Goal: Find contact information: Find contact information

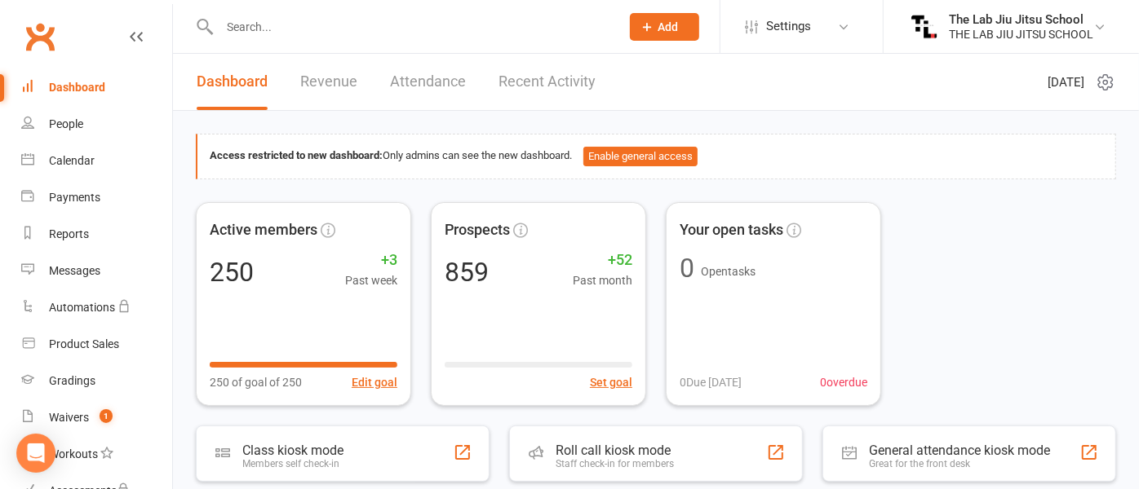
click at [315, 9] on div at bounding box center [402, 26] width 413 height 53
click at [312, 20] on input "text" at bounding box center [412, 26] width 394 height 23
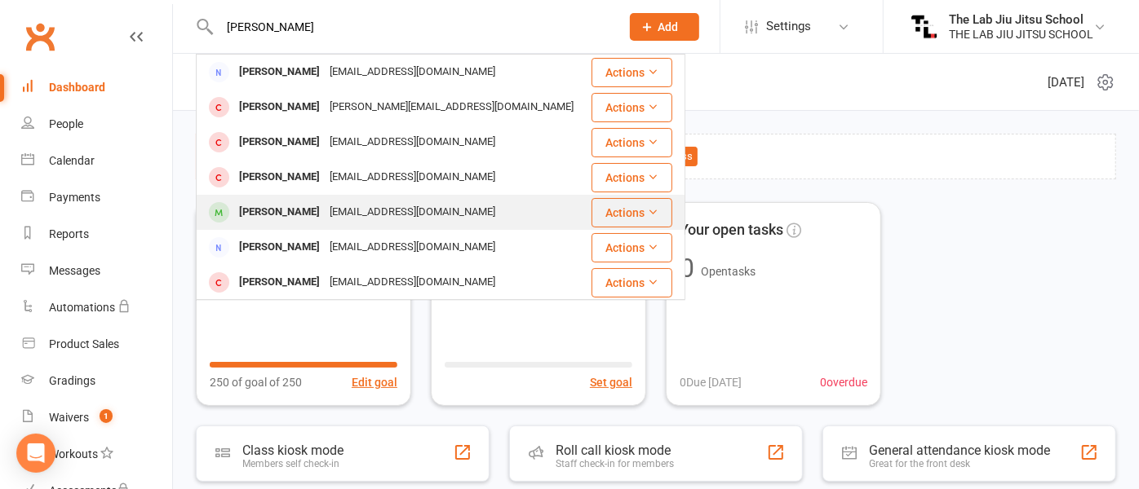
type input "[PERSON_NAME]"
click at [273, 210] on div "[PERSON_NAME]" at bounding box center [279, 213] width 91 height 24
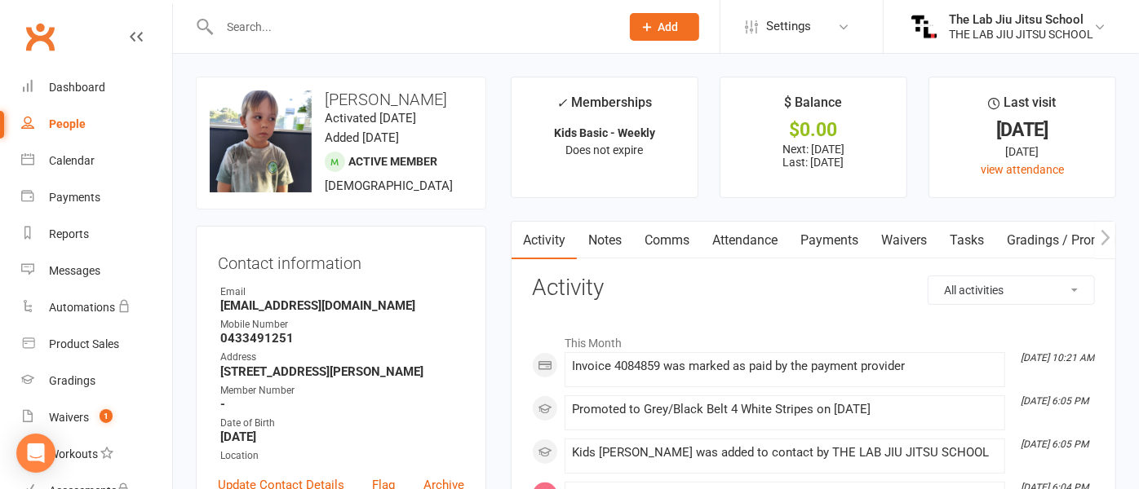
click at [817, 244] on link "Payments" at bounding box center [829, 241] width 81 height 38
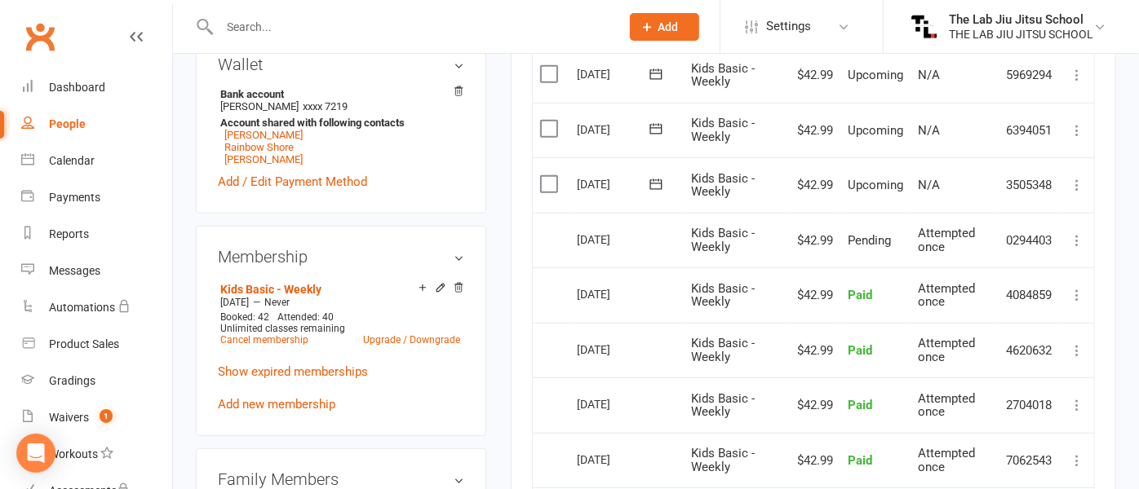
scroll to position [516, 0]
click at [558, 181] on label at bounding box center [551, 183] width 22 height 16
click at [551, 175] on input "checkbox" at bounding box center [545, 175] width 11 height 0
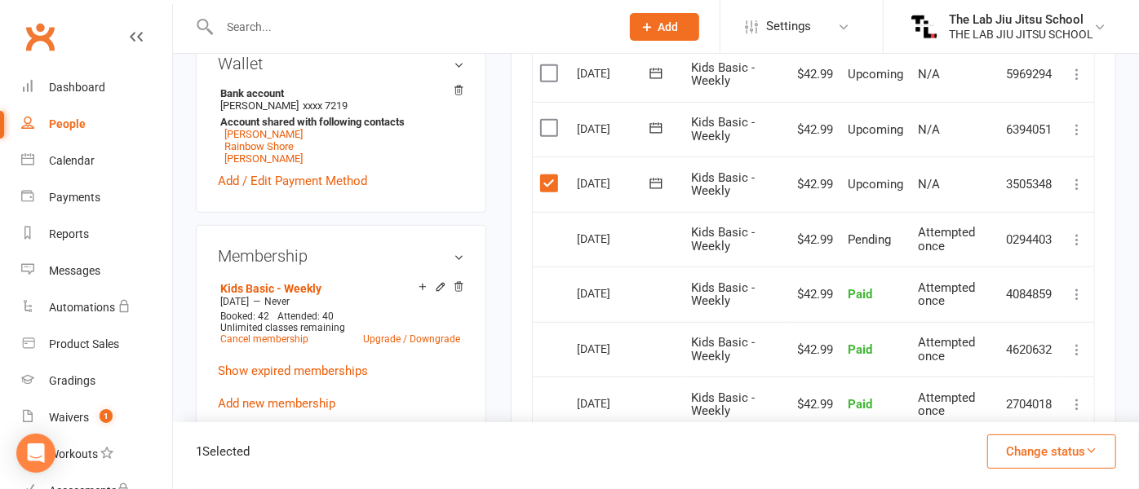
click at [555, 125] on label at bounding box center [551, 128] width 22 height 16
click at [551, 120] on input "checkbox" at bounding box center [545, 120] width 11 height 0
click at [1048, 454] on button "Change status" at bounding box center [1051, 452] width 129 height 34
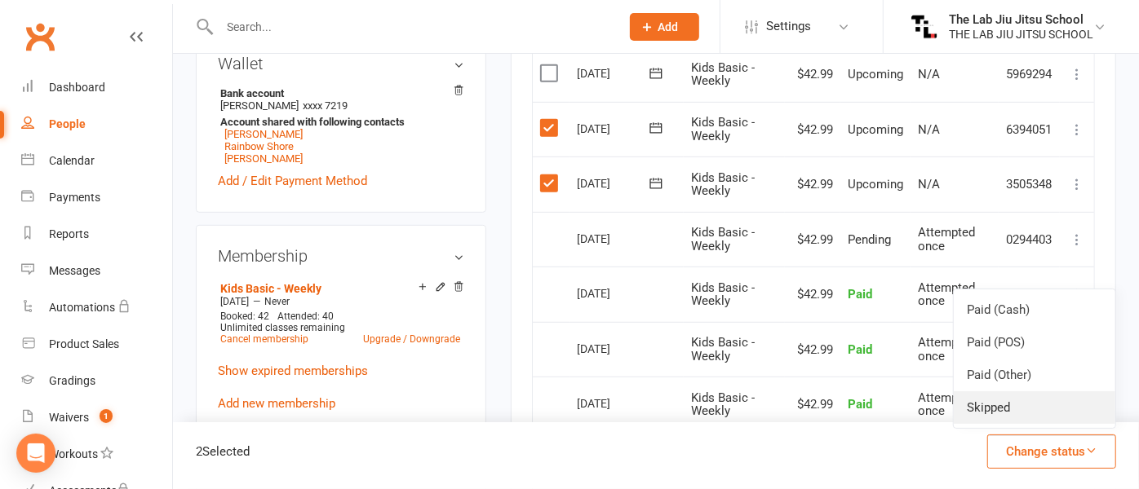
click at [1004, 405] on link "Skipped" at bounding box center [1035, 408] width 162 height 33
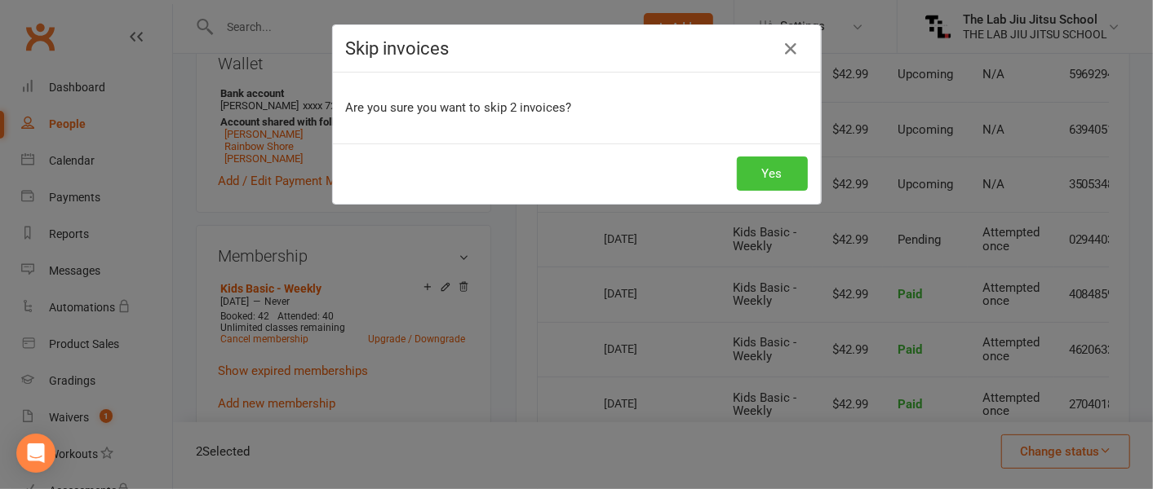
click at [769, 180] on button "Yes" at bounding box center [772, 174] width 71 height 34
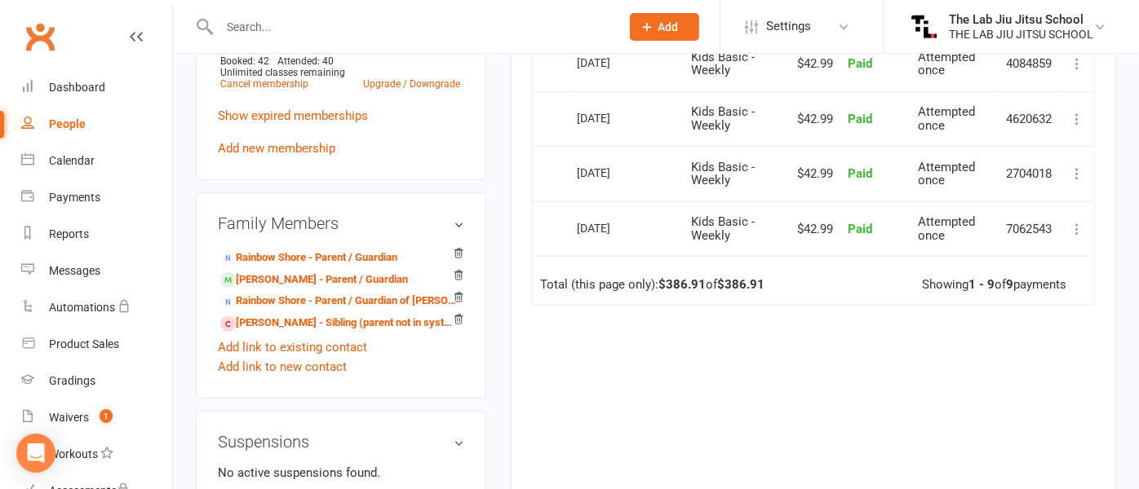
scroll to position [771, 0]
click at [299, 281] on link "[PERSON_NAME] - Parent / Guardian" at bounding box center [314, 280] width 188 height 17
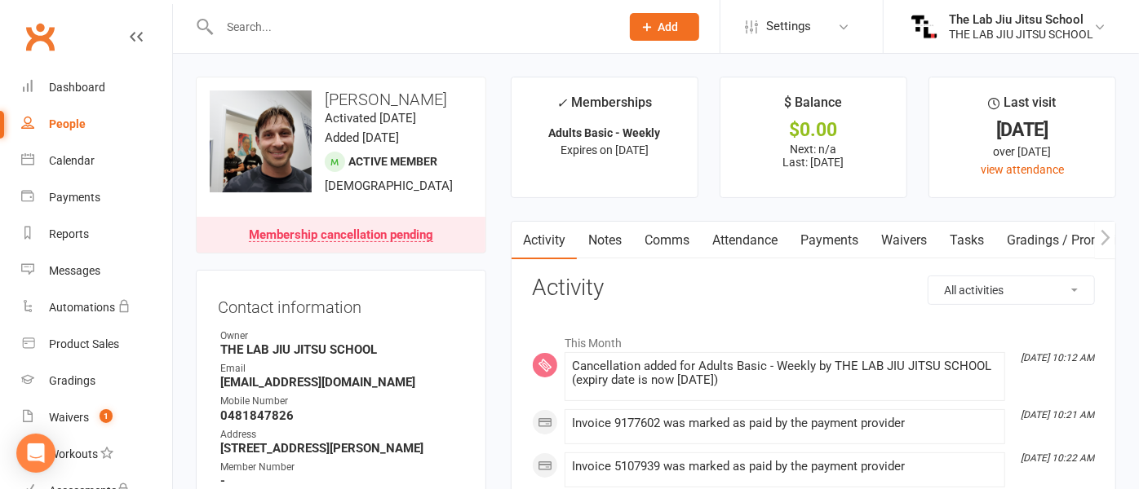
click at [835, 238] on link "Payments" at bounding box center [829, 241] width 81 height 38
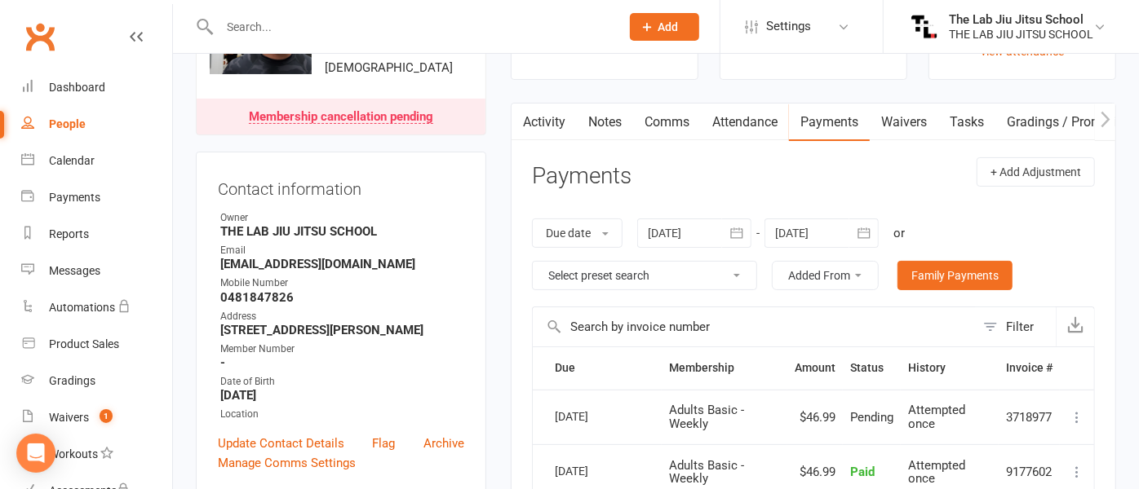
scroll to position [121, 0]
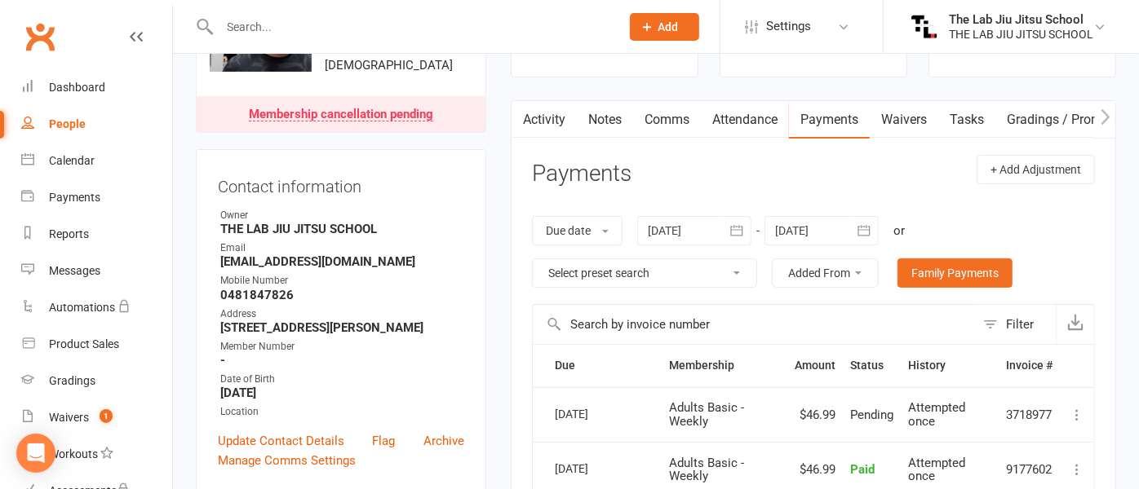
click at [741, 223] on icon "button" at bounding box center [736, 231] width 16 height 16
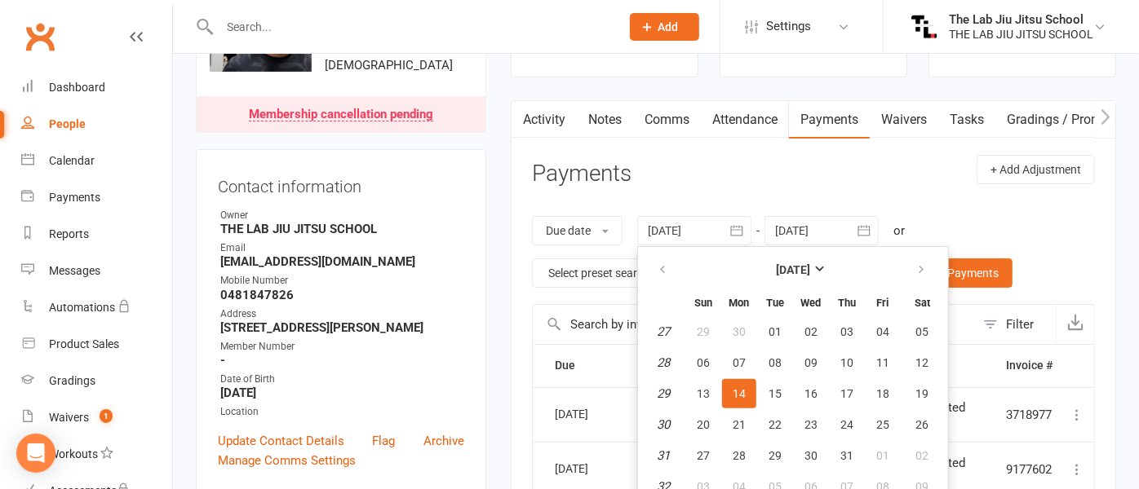
scroll to position [130, 0]
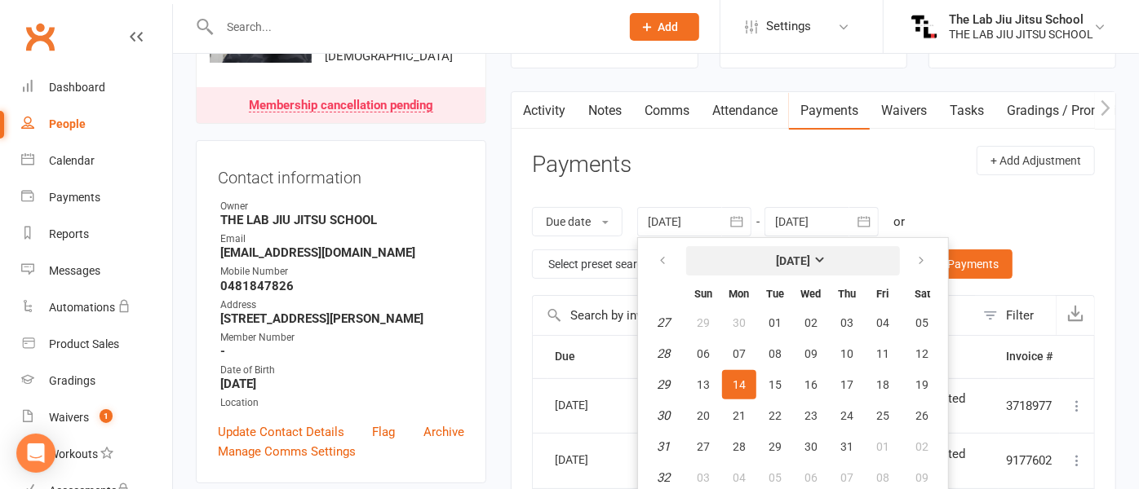
click at [788, 255] on strong "[DATE]" at bounding box center [793, 261] width 34 height 13
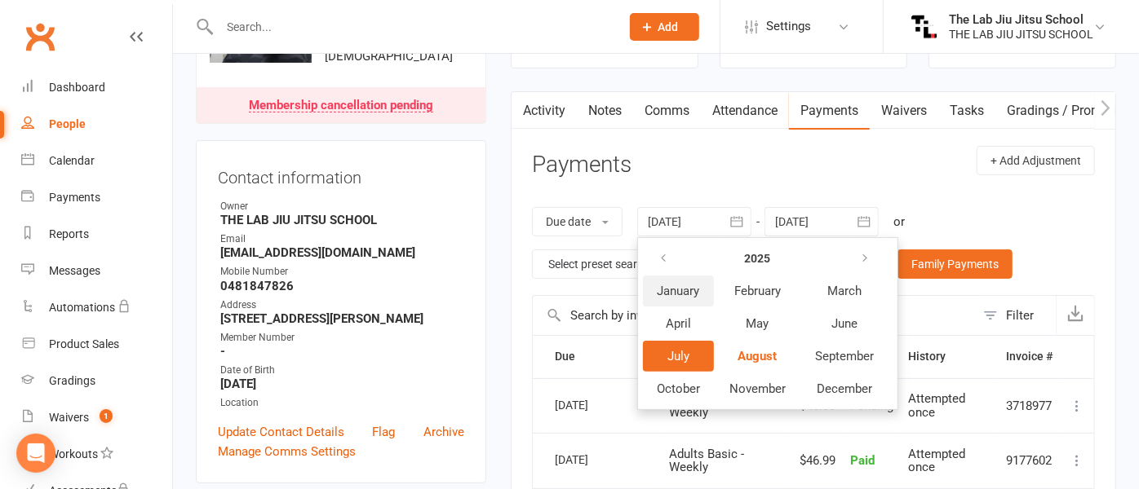
click at [688, 294] on span "January" at bounding box center [679, 291] width 42 height 15
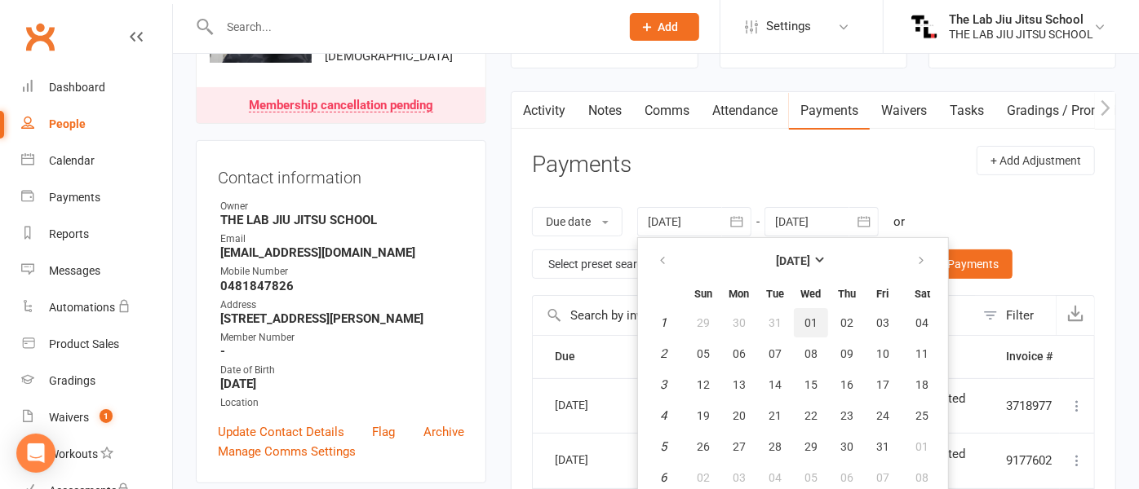
click at [804, 317] on span "01" at bounding box center [810, 323] width 13 height 13
type input "[DATE]"
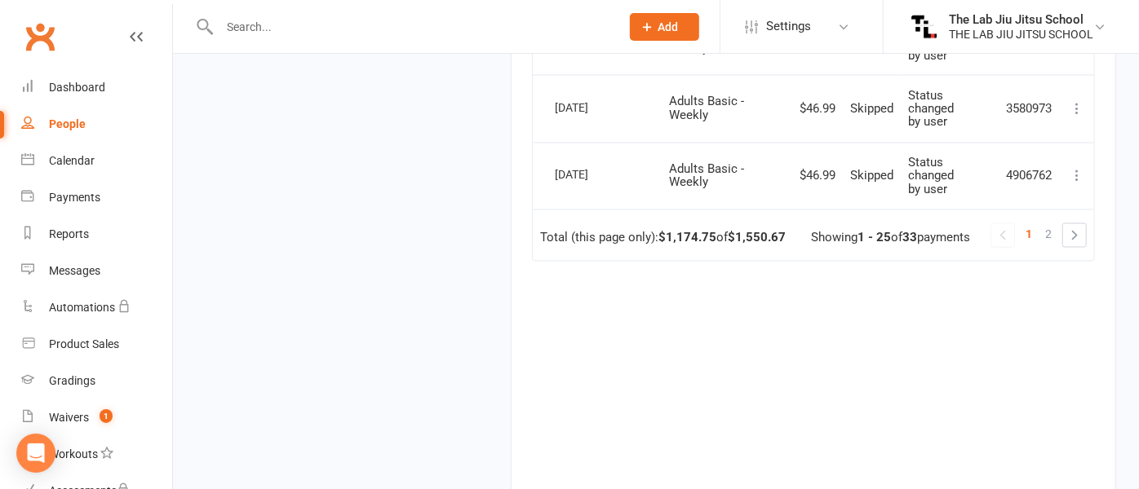
scroll to position [1858, 0]
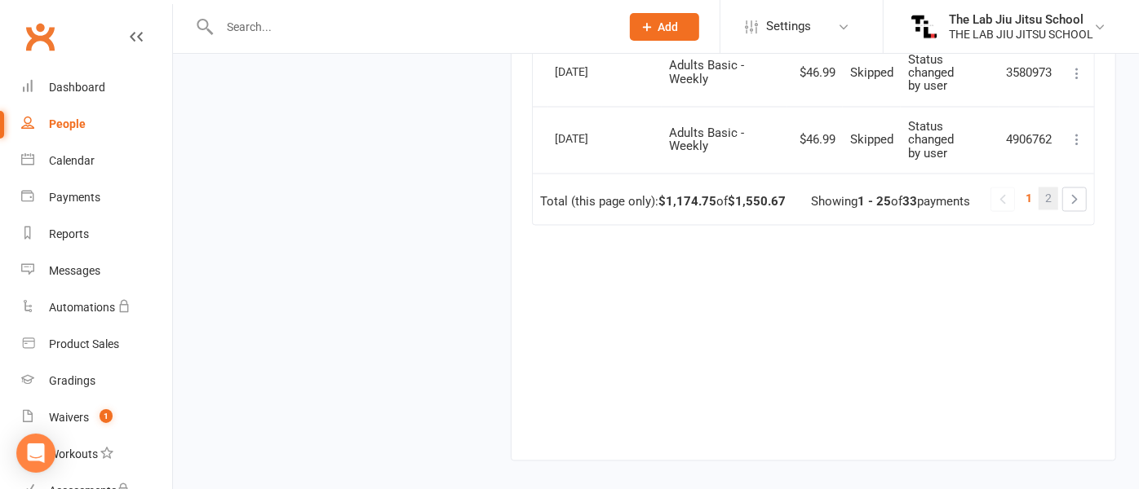
click at [1052, 210] on span "2" at bounding box center [1048, 199] width 7 height 23
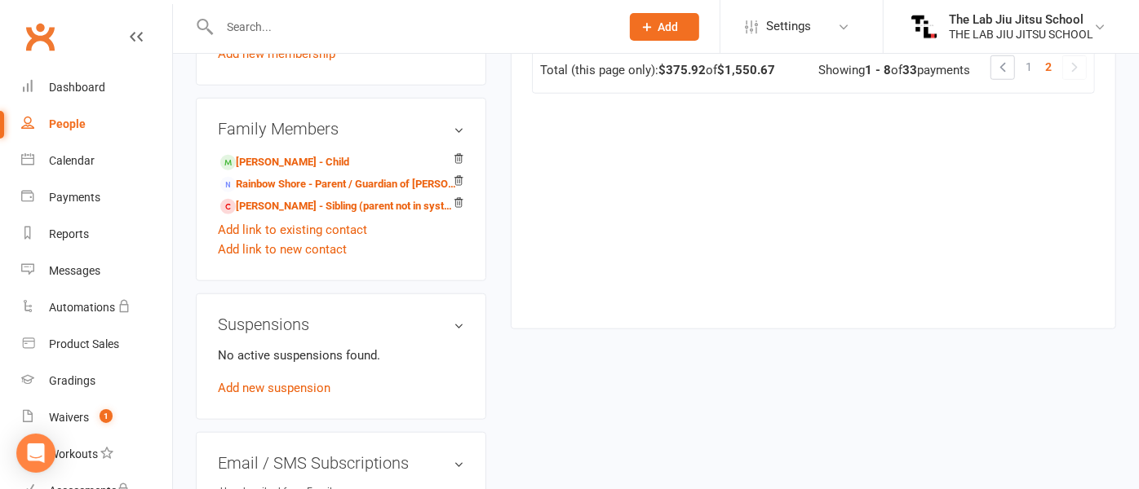
scroll to position [954, 0]
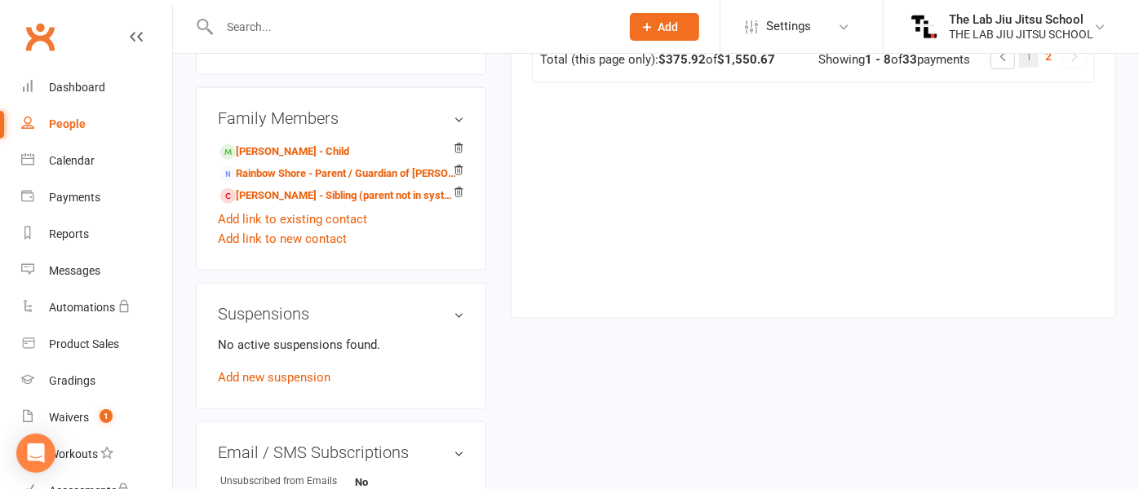
click at [1032, 68] on span "1" at bounding box center [1028, 56] width 7 height 23
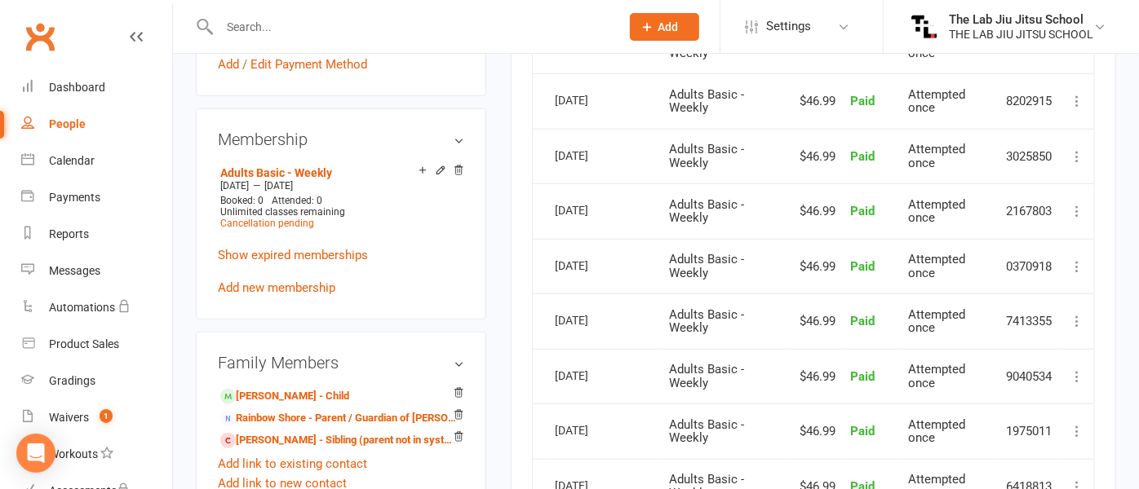
scroll to position [715, 0]
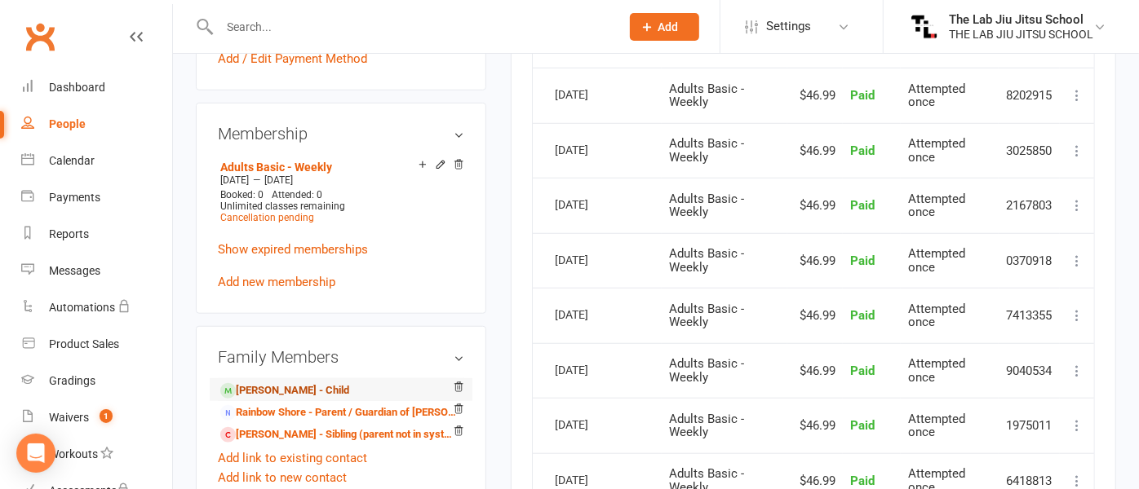
click at [285, 387] on link "[PERSON_NAME] - Child" at bounding box center [284, 391] width 129 height 17
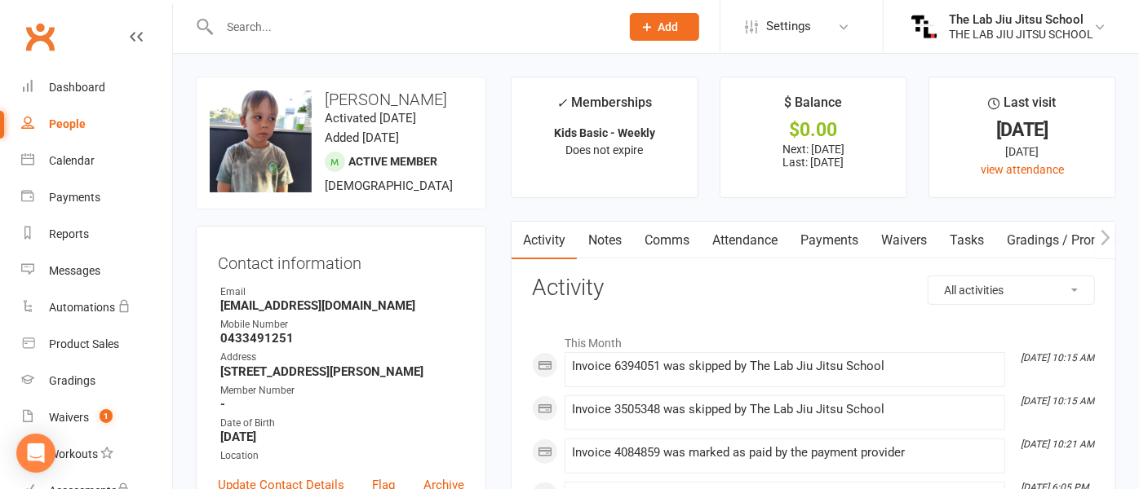
click at [834, 237] on link "Payments" at bounding box center [829, 241] width 81 height 38
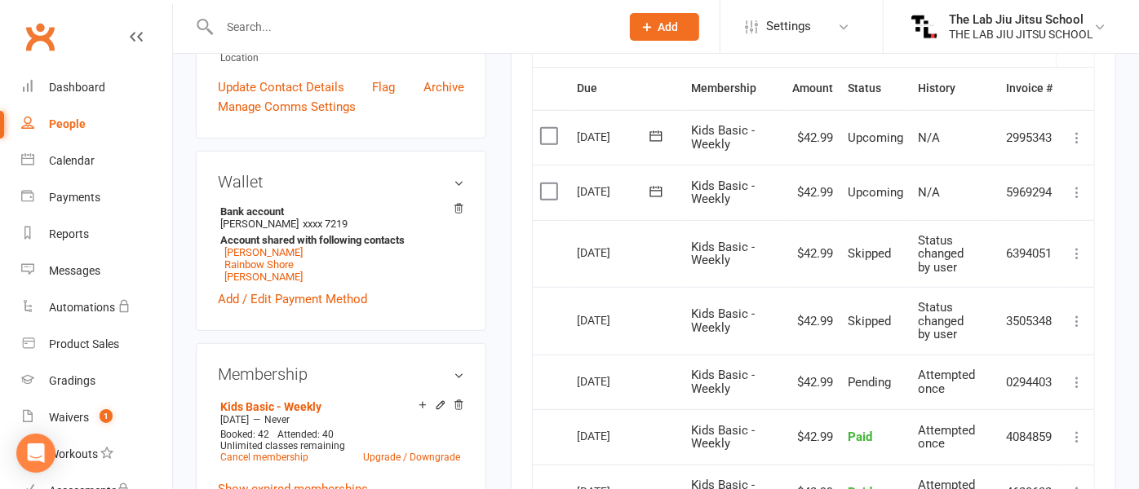
scroll to position [374, 0]
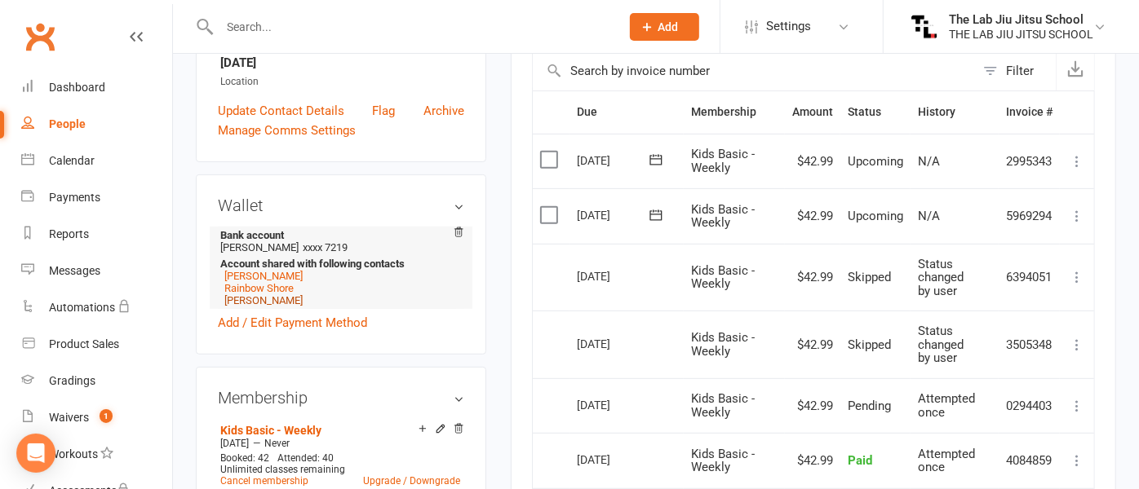
click at [269, 299] on link "[PERSON_NAME]" at bounding box center [263, 300] width 78 height 12
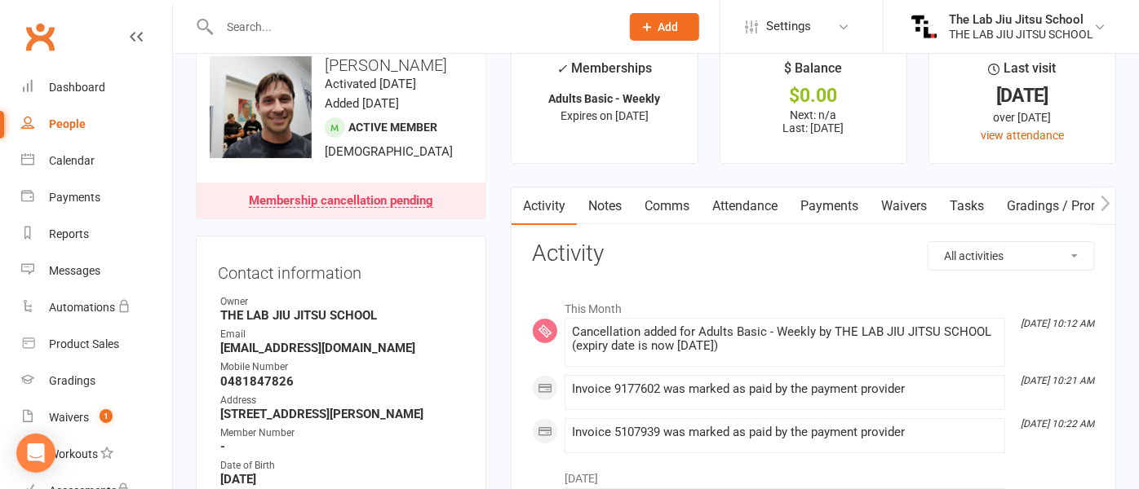
scroll to position [30, 0]
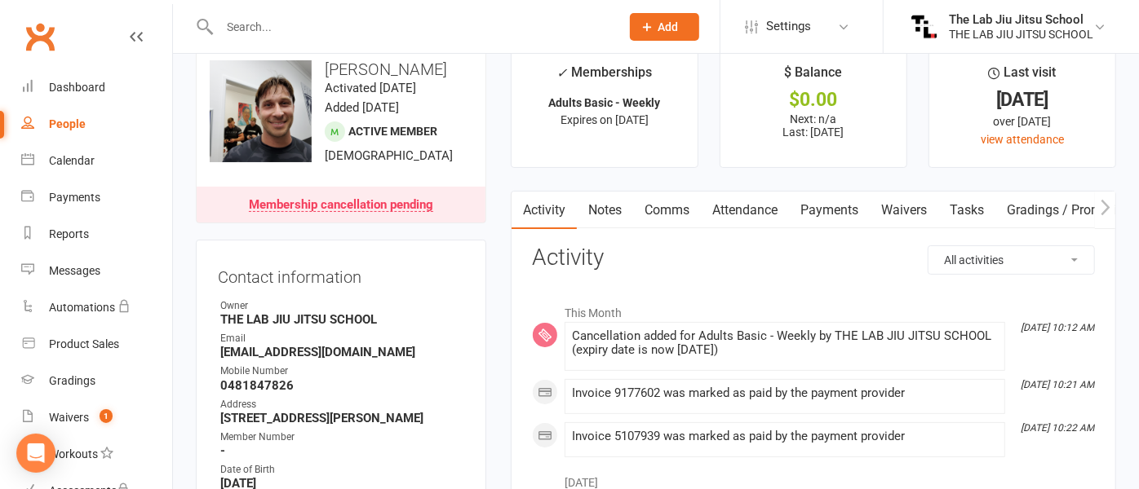
click at [826, 208] on link "Payments" at bounding box center [829, 211] width 81 height 38
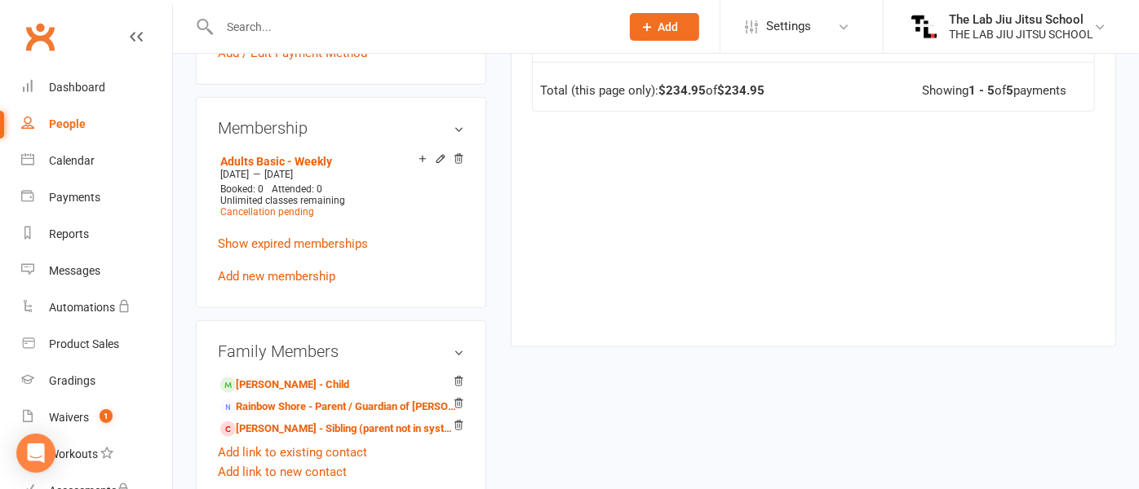
scroll to position [722, 0]
click at [289, 384] on link "[PERSON_NAME] - Child" at bounding box center [284, 384] width 129 height 17
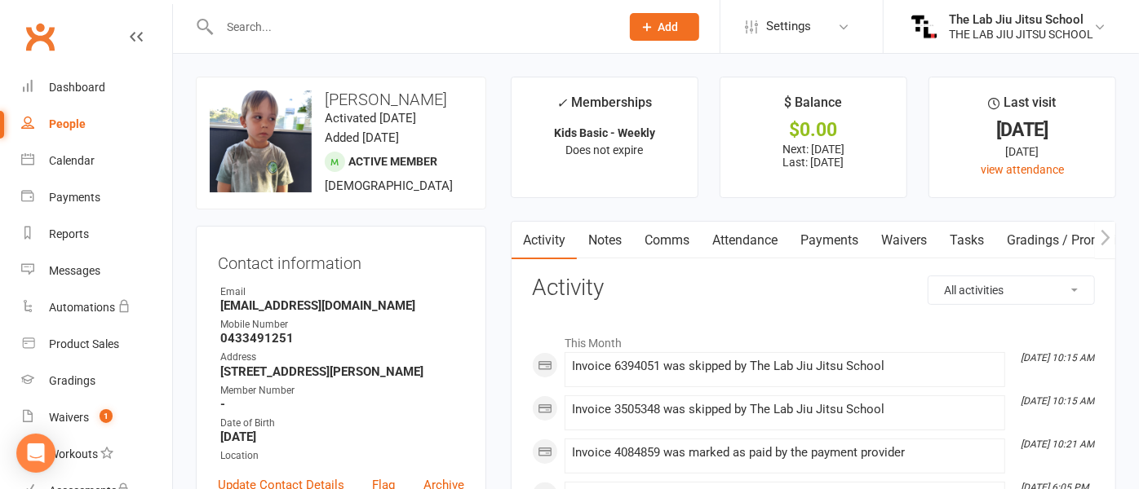
click at [273, 22] on input "text" at bounding box center [412, 26] width 394 height 23
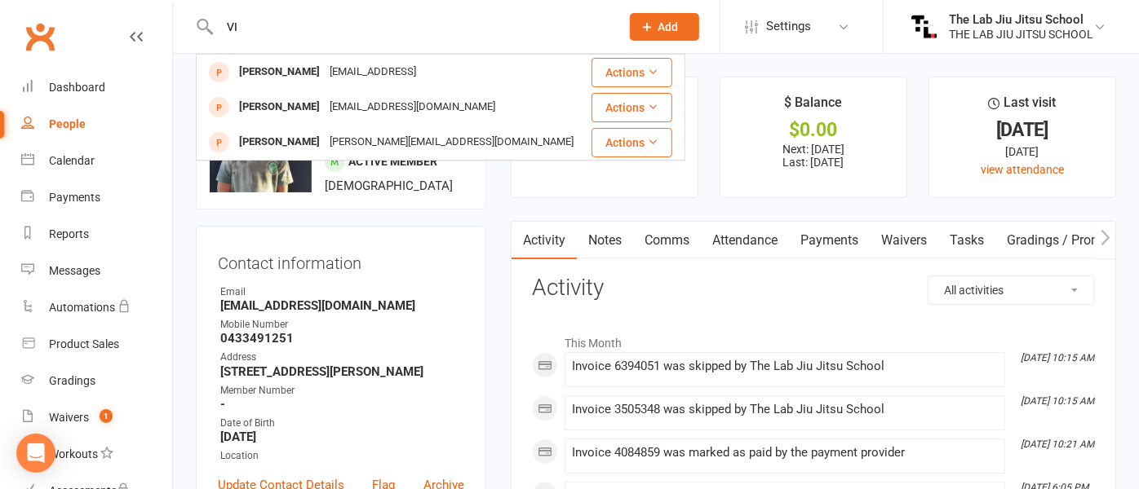
type input "V"
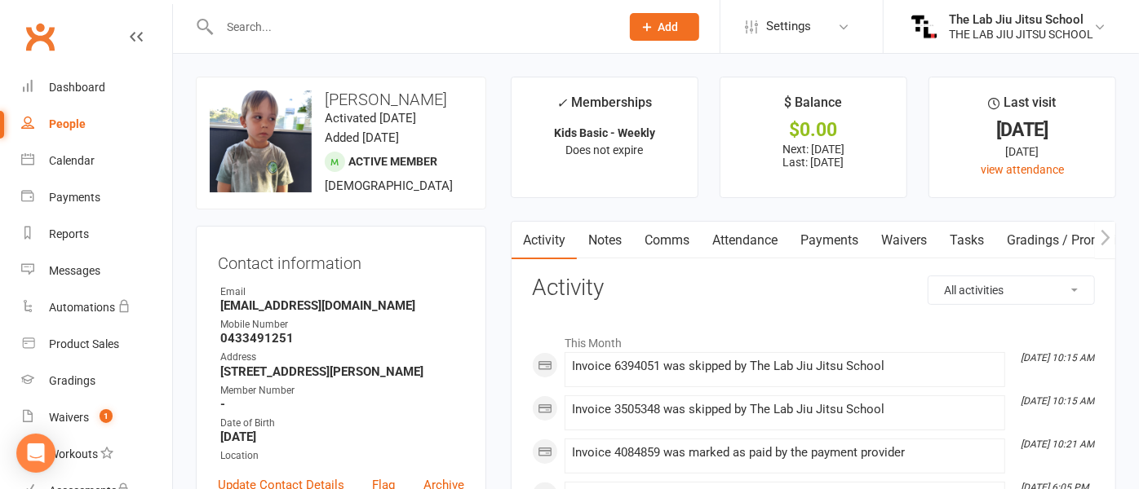
type input "N"
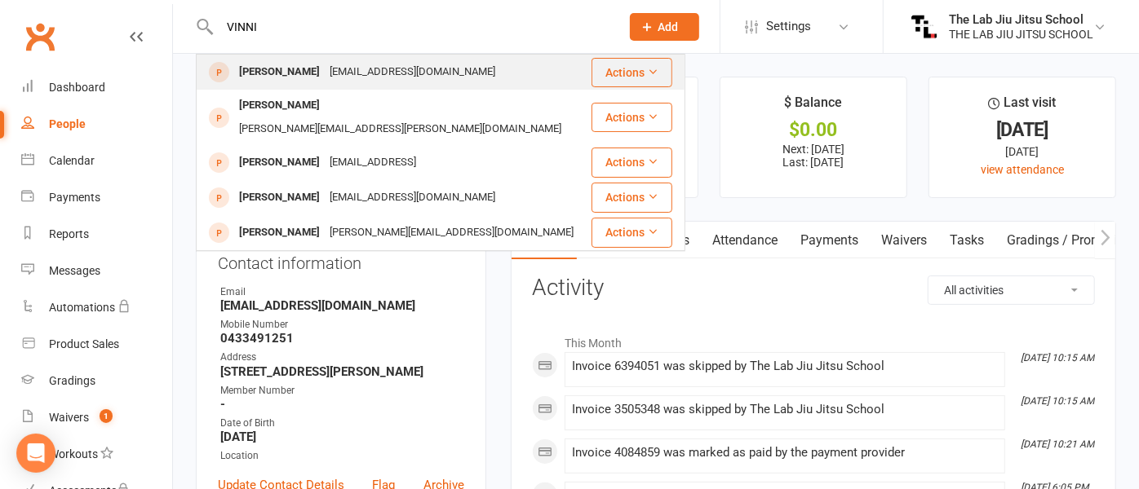
type input "VINNI"
click at [269, 65] on div "[PERSON_NAME]" at bounding box center [279, 72] width 91 height 24
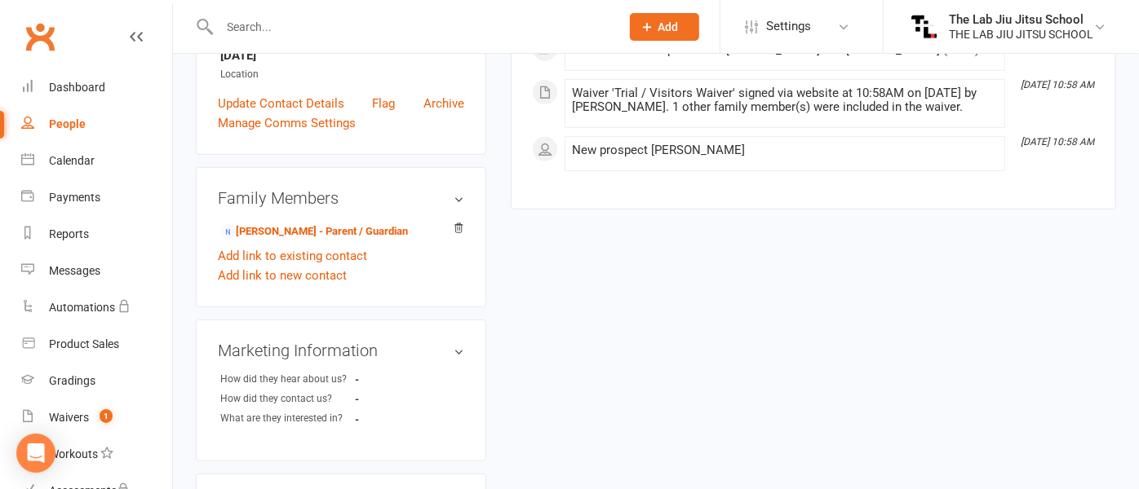
scroll to position [349, 0]
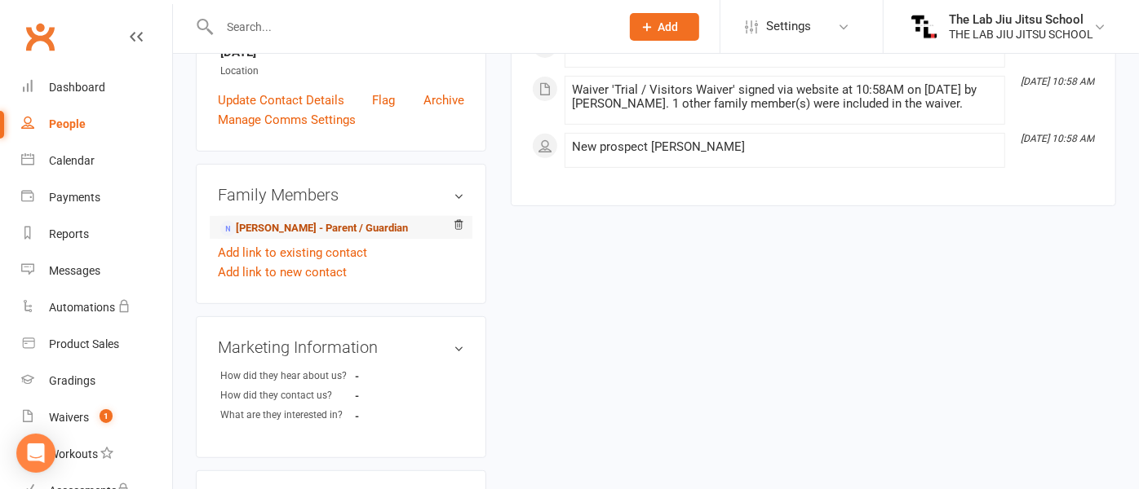
click at [286, 231] on link "[PERSON_NAME] - Parent / Guardian" at bounding box center [314, 228] width 188 height 17
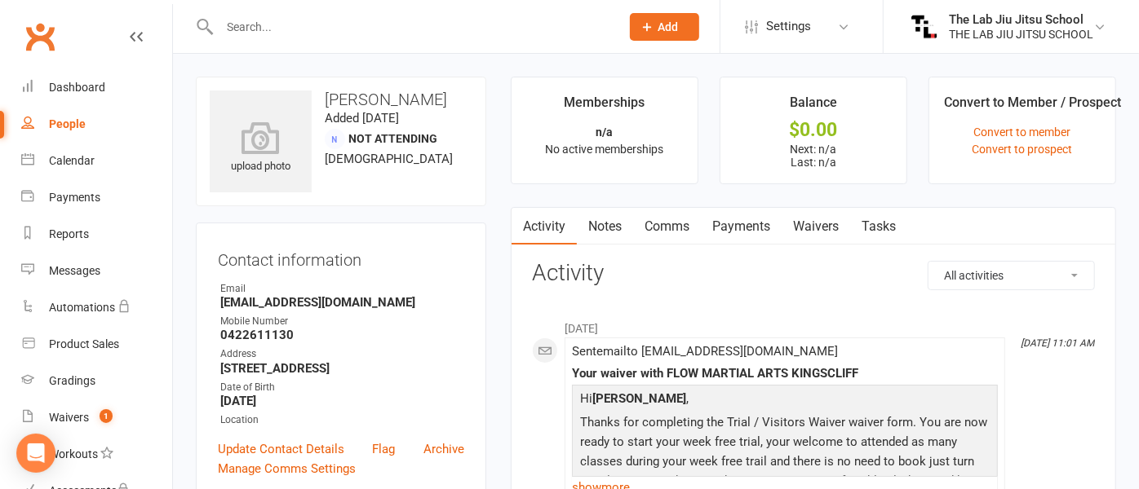
drag, startPoint x: 327, startPoint y: 98, endPoint x: 426, endPoint y: 91, distance: 99.0
click at [426, 91] on h3 "[PERSON_NAME]" at bounding box center [341, 100] width 263 height 18
copy h3 "[PERSON_NAME]"
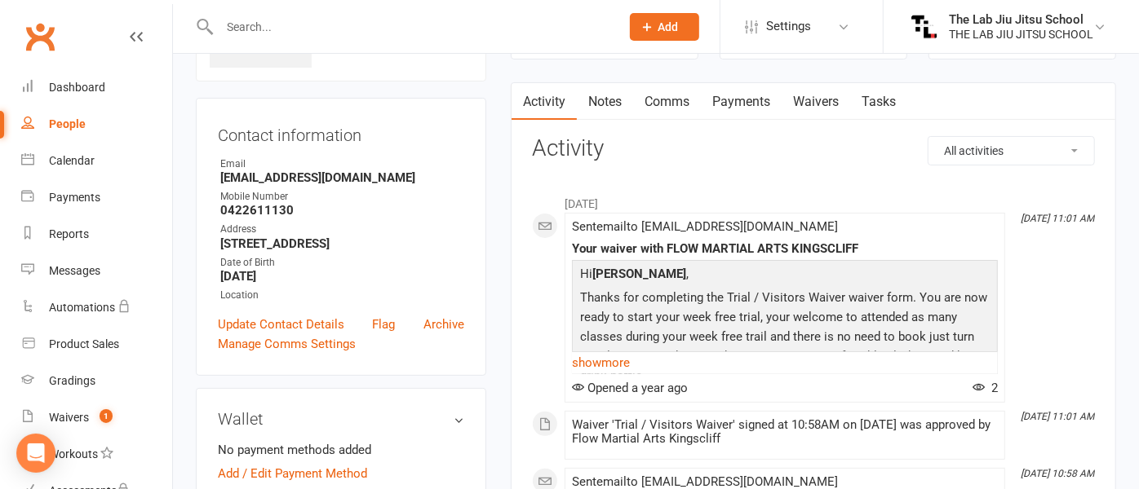
scroll to position [128, 0]
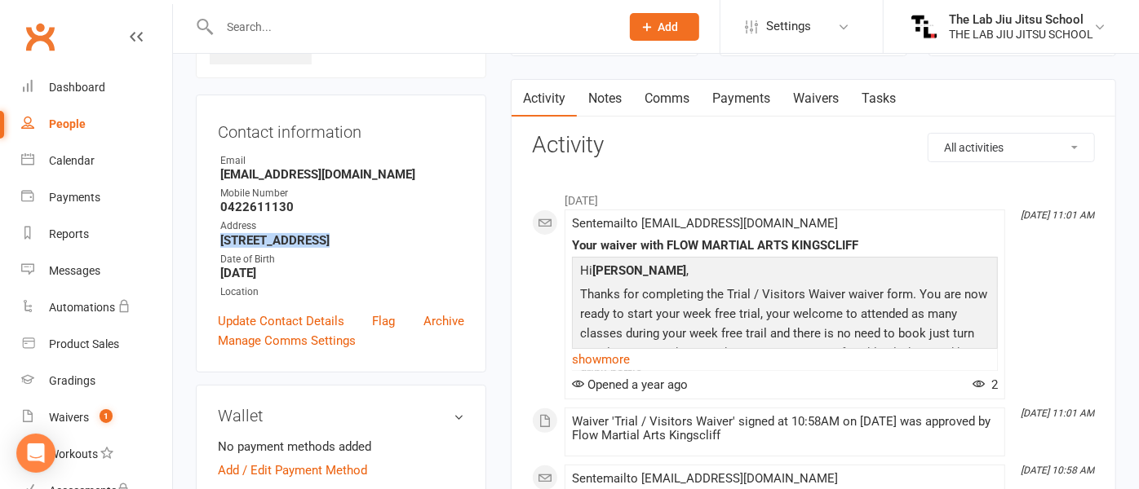
drag, startPoint x: 221, startPoint y: 240, endPoint x: 316, endPoint y: 241, distance: 94.6
click at [316, 241] on strong "[STREET_ADDRESS]" at bounding box center [342, 240] width 244 height 15
copy strong "[STREET_ADDRESS]"
